Goal: Task Accomplishment & Management: Manage account settings

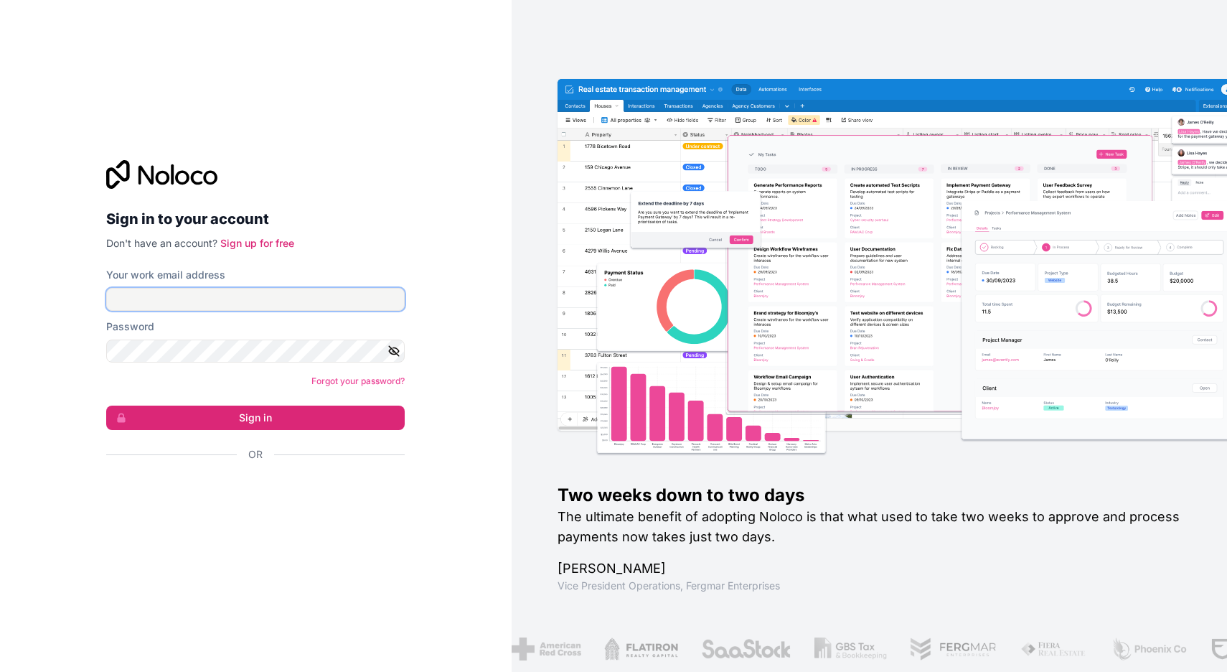
type input "[EMAIL_ADDRESS][DOMAIN_NAME]"
click at [279, 422] on button "Sign in" at bounding box center [255, 417] width 298 height 24
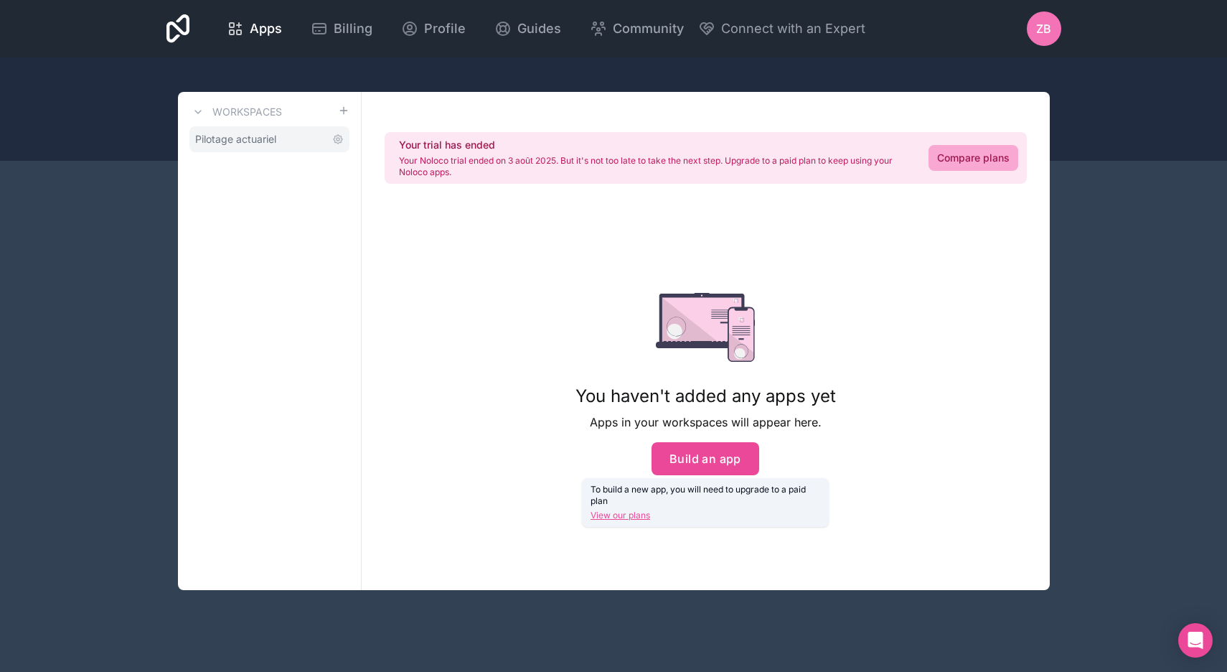
click at [237, 149] on link "Pilotage actuariel" at bounding box center [269, 139] width 160 height 26
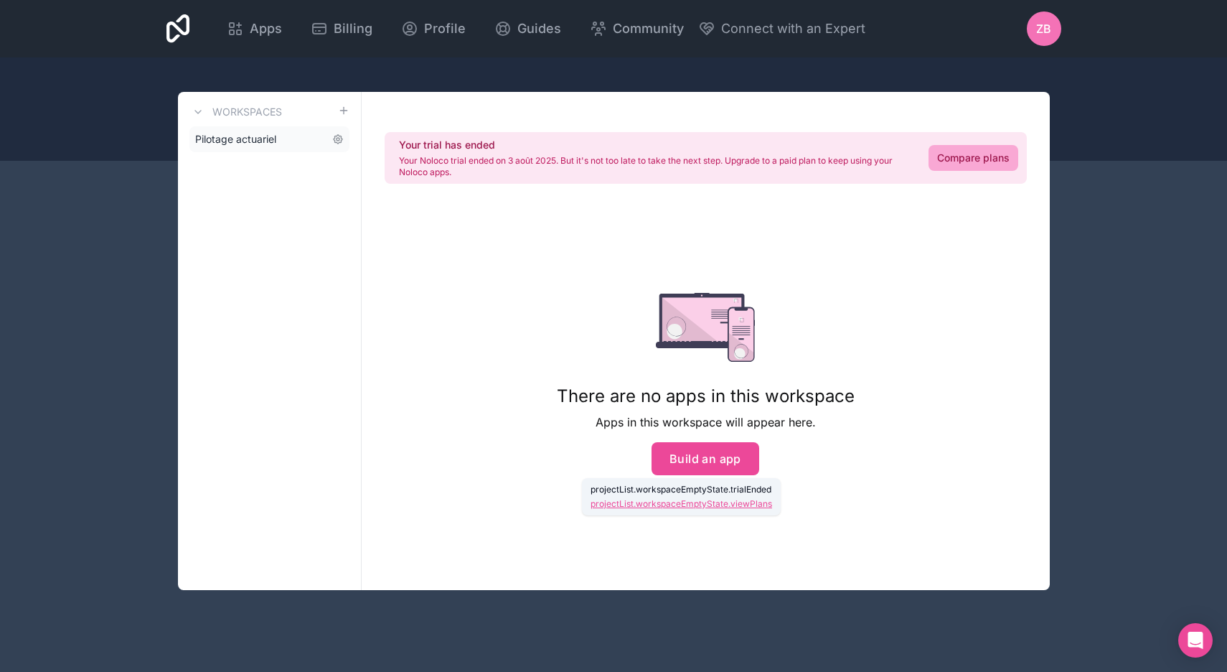
click at [265, 146] on span "Pilotage actuariel" at bounding box center [235, 139] width 81 height 14
click at [282, 38] on div "Apps" at bounding box center [254, 29] width 55 height 20
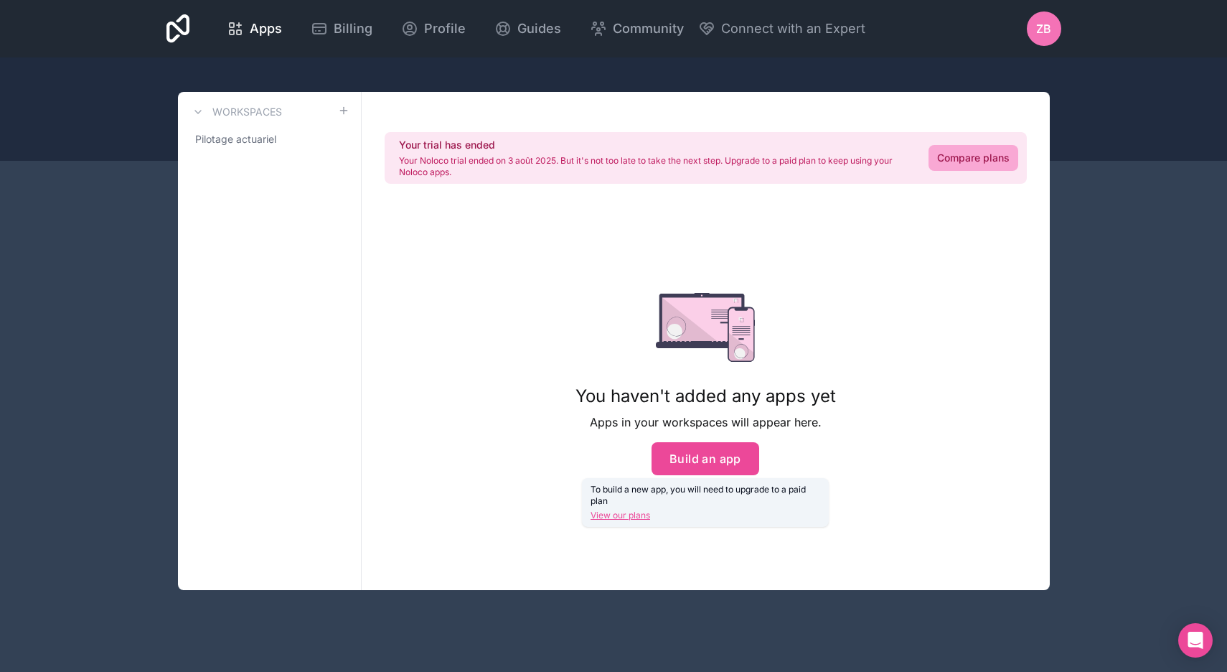
click at [1048, 35] on span "ZB" at bounding box center [1043, 28] width 15 height 17
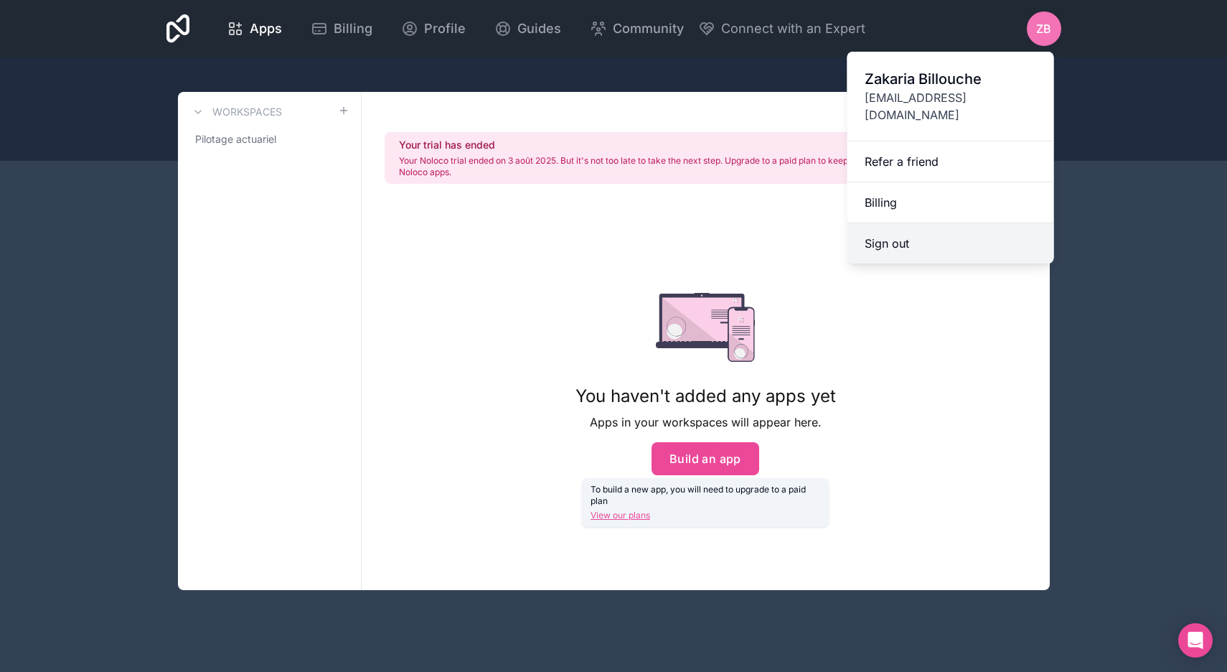
click at [899, 248] on button "Sign out" at bounding box center [950, 243] width 207 height 40
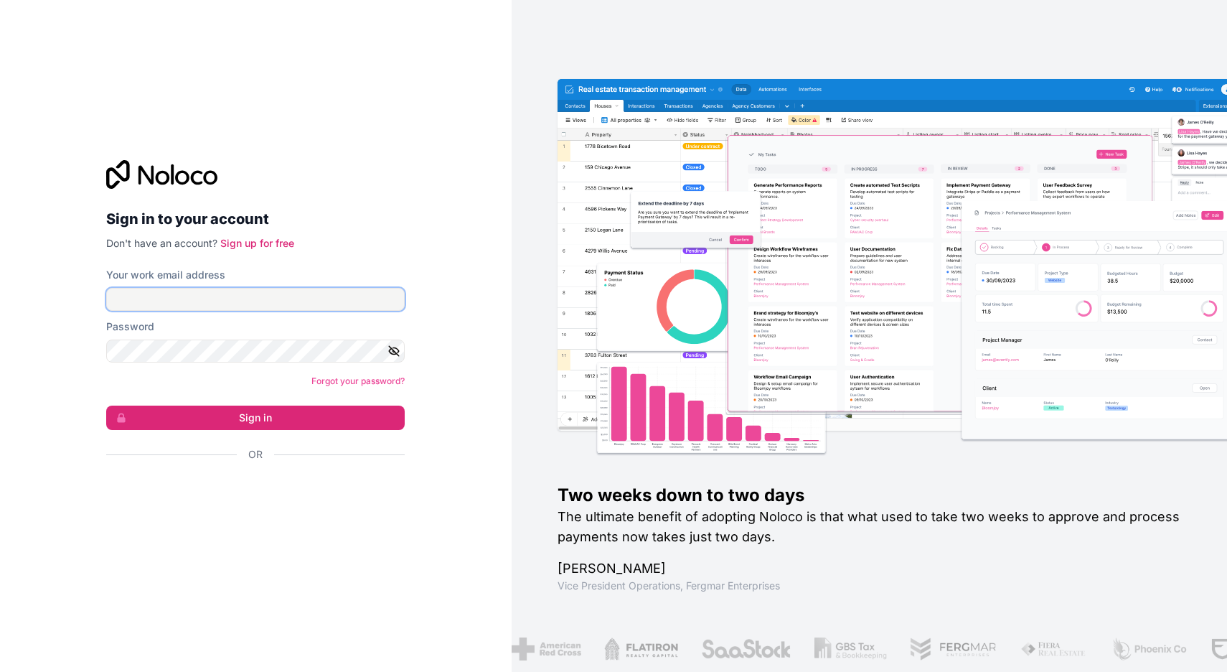
type input "[EMAIL_ADDRESS][DOMAIN_NAME]"
click at [232, 411] on button "Sign in" at bounding box center [255, 417] width 298 height 24
